Goal: Task Accomplishment & Management: Manage account settings

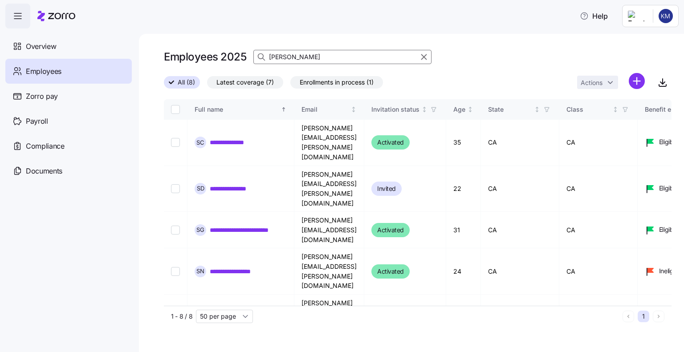
drag, startPoint x: 301, startPoint y: 56, endPoint x: 263, endPoint y: 56, distance: 37.8
click at [263, 56] on div "[PERSON_NAME]" at bounding box center [342, 57] width 178 height 14
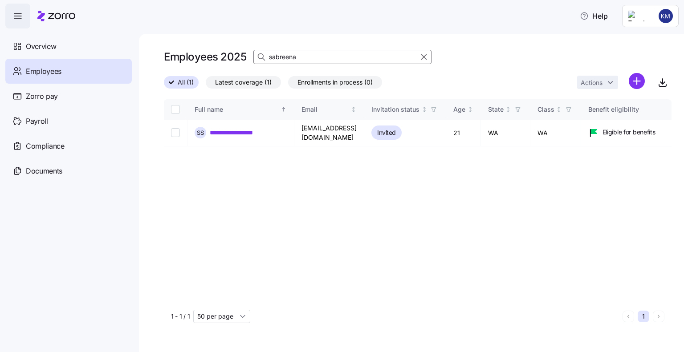
type input "sabreena"
click at [176, 132] on input "Select record 1" at bounding box center [175, 132] width 9 height 9
checkbox input "true"
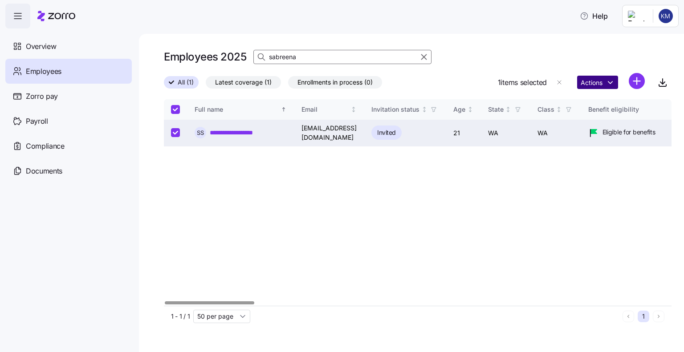
click at [595, 83] on html "**********" at bounding box center [342, 173] width 684 height 347
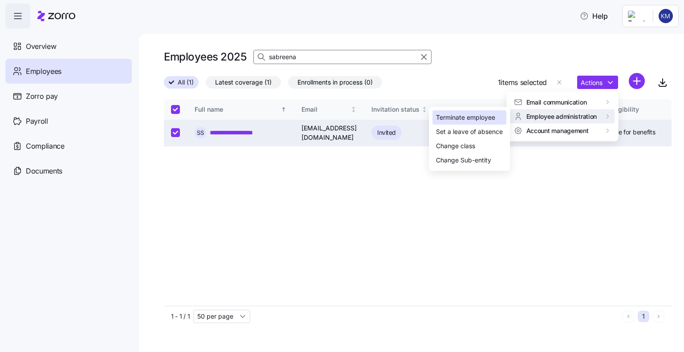
click at [469, 113] on div "Terminate employee" at bounding box center [465, 118] width 59 height 10
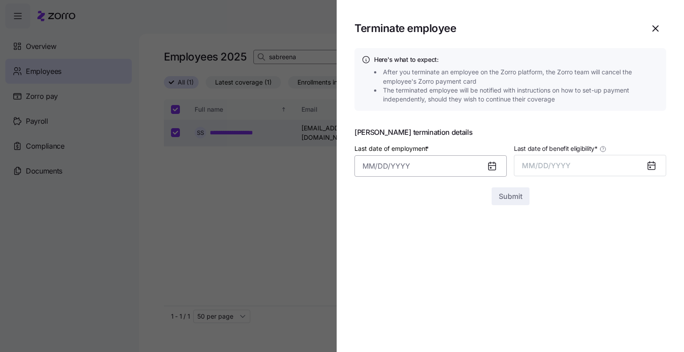
click at [392, 165] on input "Last date of employment *" at bounding box center [430, 165] width 152 height 21
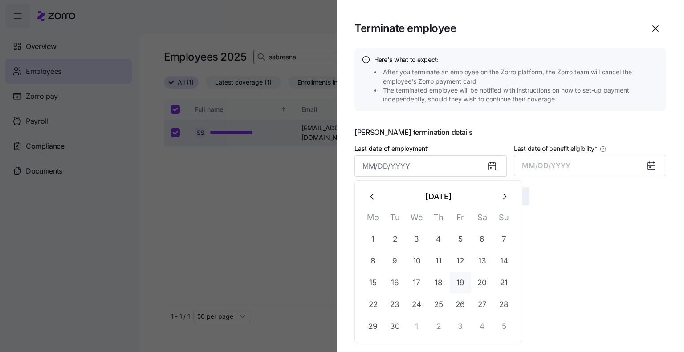
click at [456, 283] on button "19" at bounding box center [459, 282] width 21 height 21
type input "[DATE]"
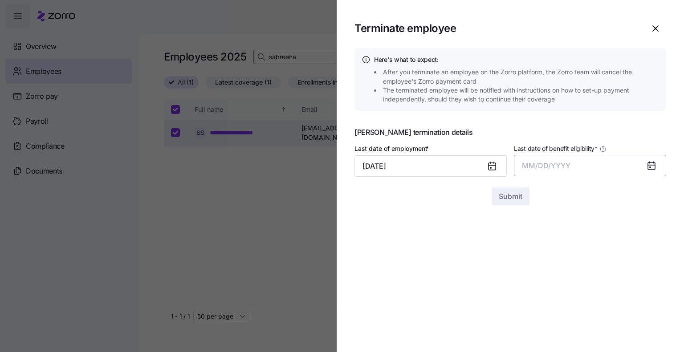
click at [544, 165] on span "MM/DD/YYYY" at bounding box center [546, 165] width 49 height 9
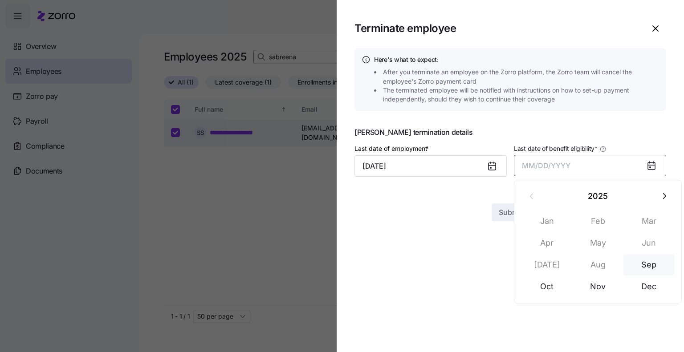
click at [651, 265] on button "Sep" at bounding box center [648, 264] width 51 height 21
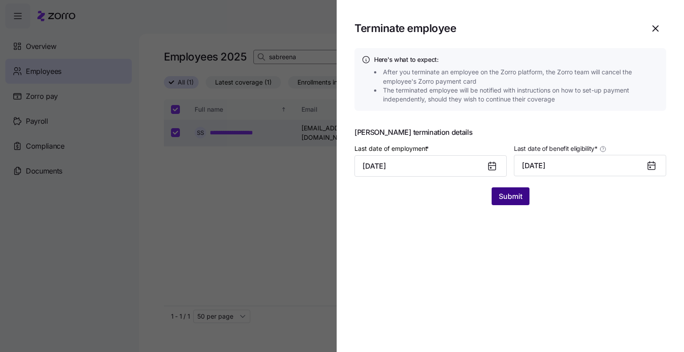
click at [512, 198] on span "Submit" at bounding box center [510, 196] width 24 height 11
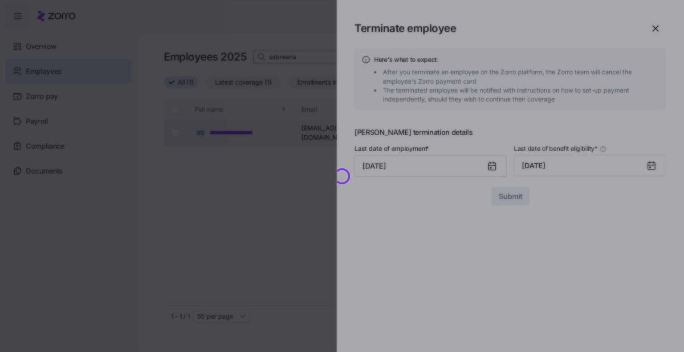
checkbox input "false"
